Goal: Find specific page/section: Find specific page/section

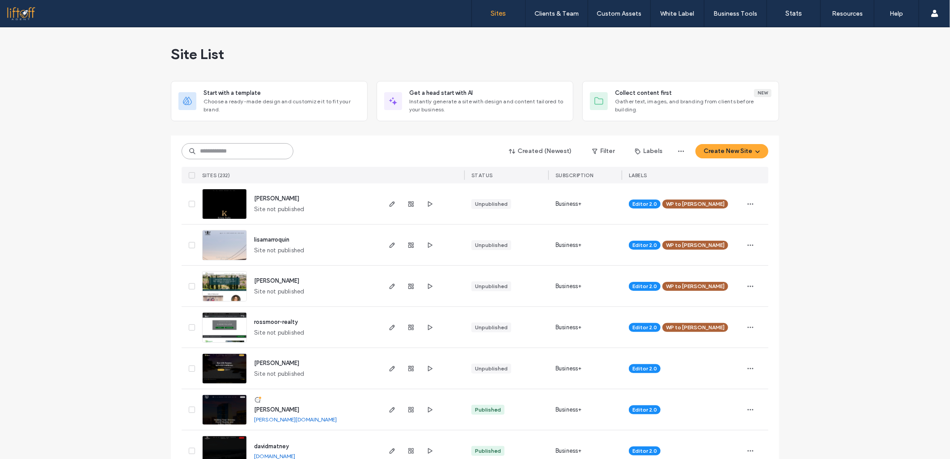
click at [260, 155] on input at bounding box center [238, 151] width 112 height 16
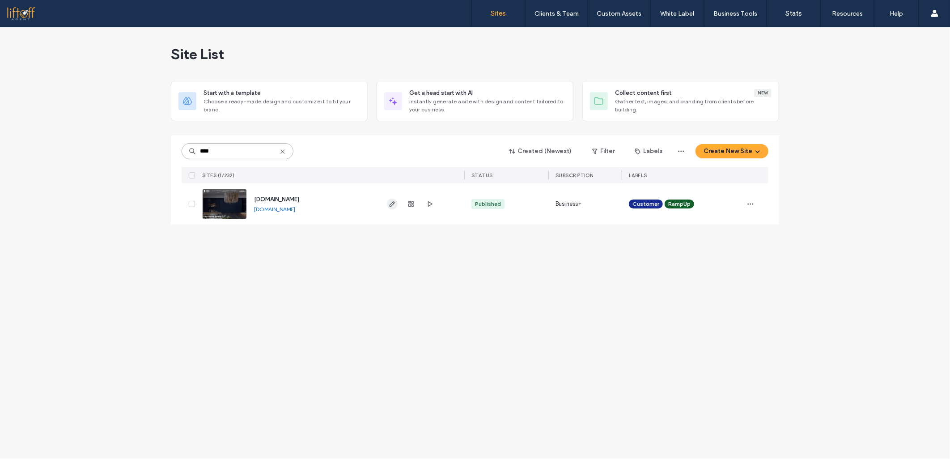
type input "****"
click at [388, 206] on span "button" at bounding box center [392, 204] width 11 height 11
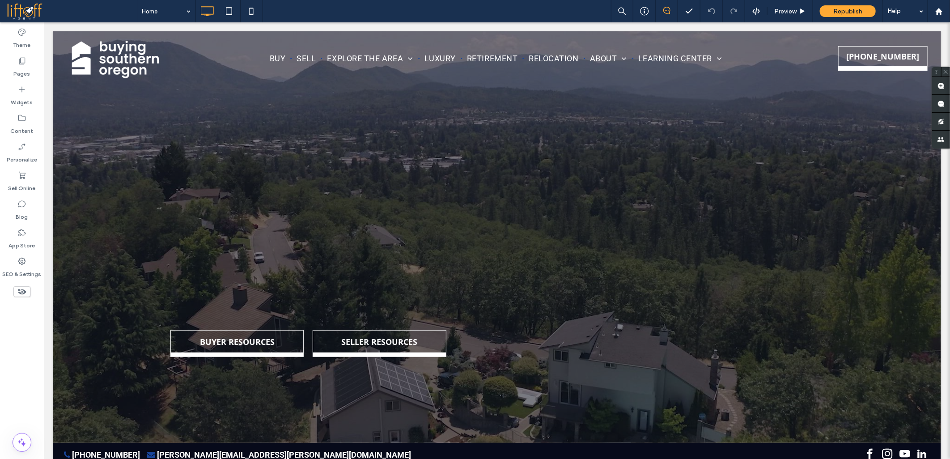
click at [14, 324] on div at bounding box center [475, 229] width 950 height 459
